Goal: Check status: Check status

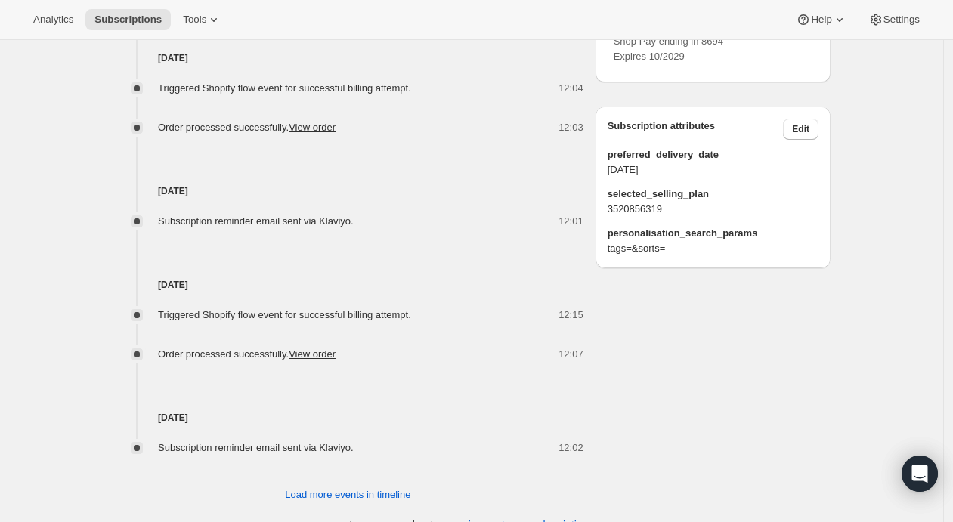
scroll to position [865, 0]
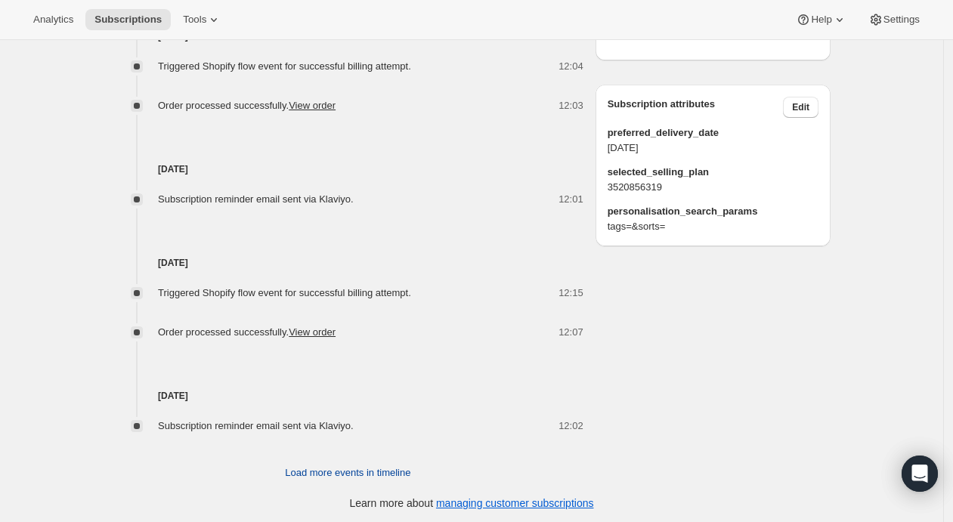
click at [342, 466] on span "Load more events in timeline" at bounding box center [347, 473] width 125 height 15
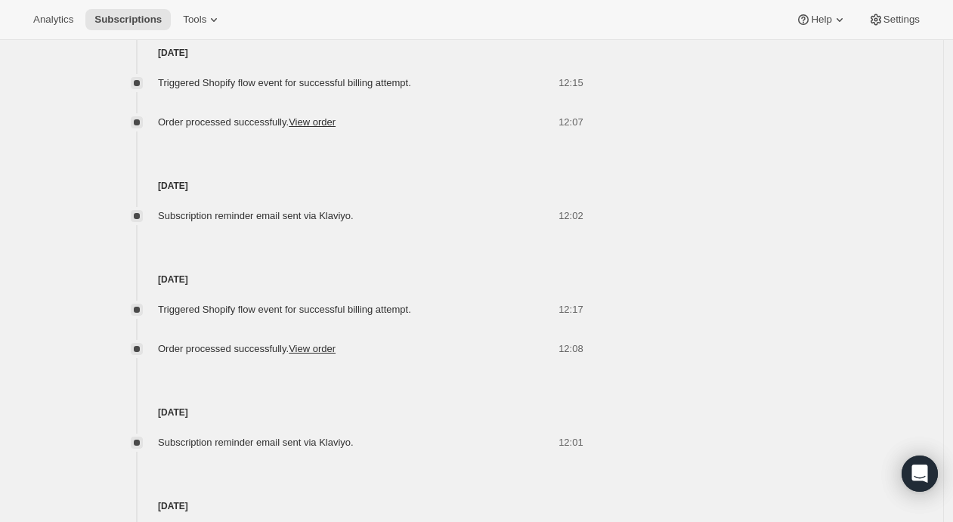
scroll to position [1420, 0]
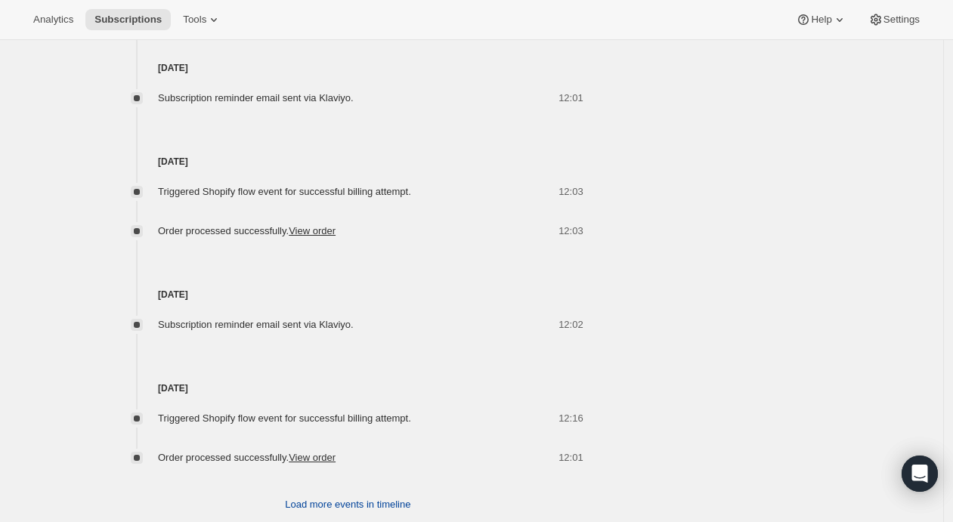
click at [321, 500] on span "Load more events in timeline" at bounding box center [347, 504] width 125 height 15
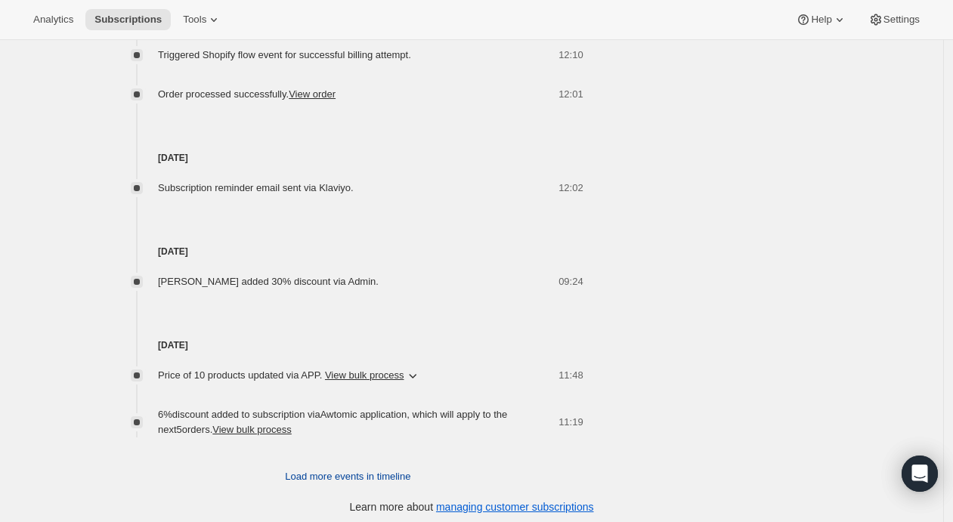
click at [376, 469] on span "Load more events in timeline" at bounding box center [347, 476] width 125 height 15
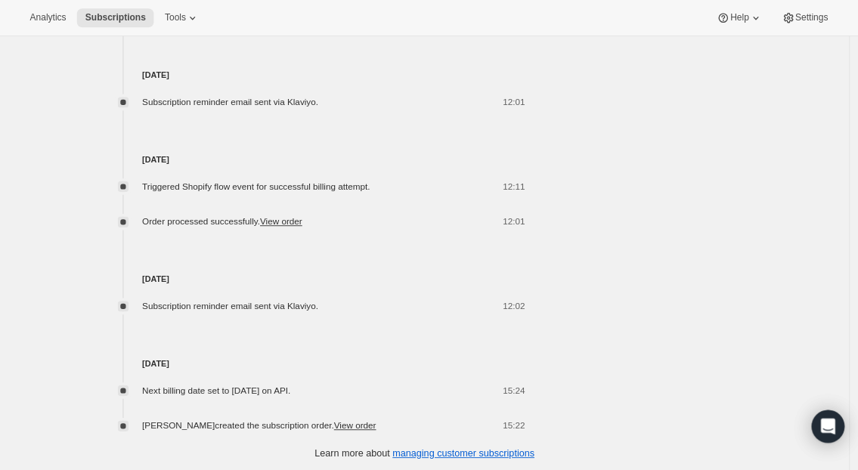
scroll to position [2554, 0]
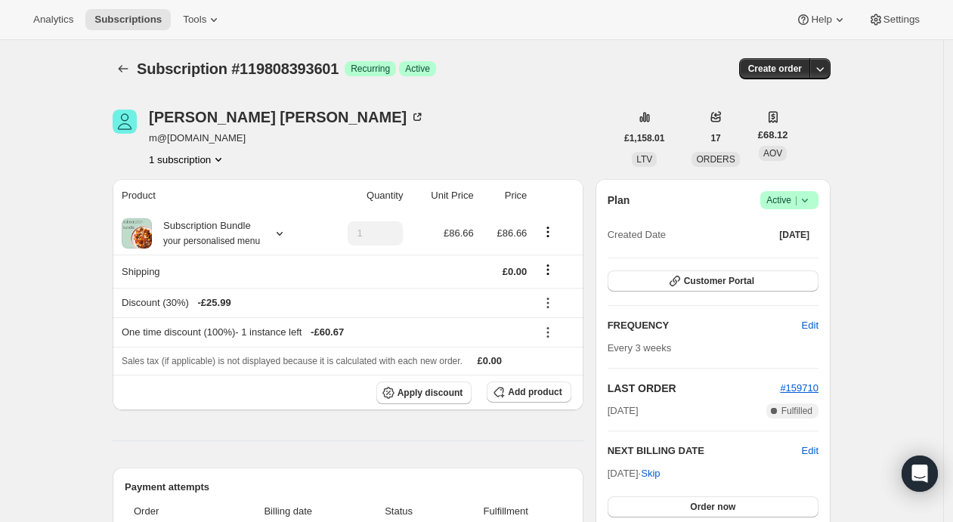
scroll to position [164, 0]
